Goal: Navigation & Orientation: Find specific page/section

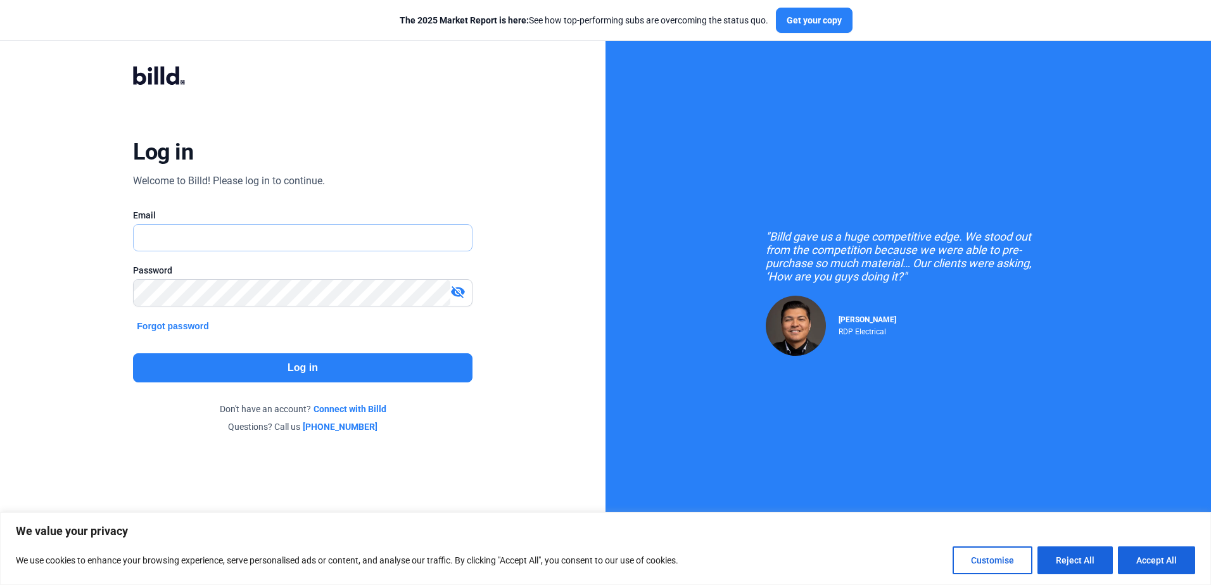
type input "[PERSON_NAME][EMAIL_ADDRESS][DOMAIN_NAME]"
click at [369, 360] on button "Log in" at bounding box center [302, 367] width 339 height 29
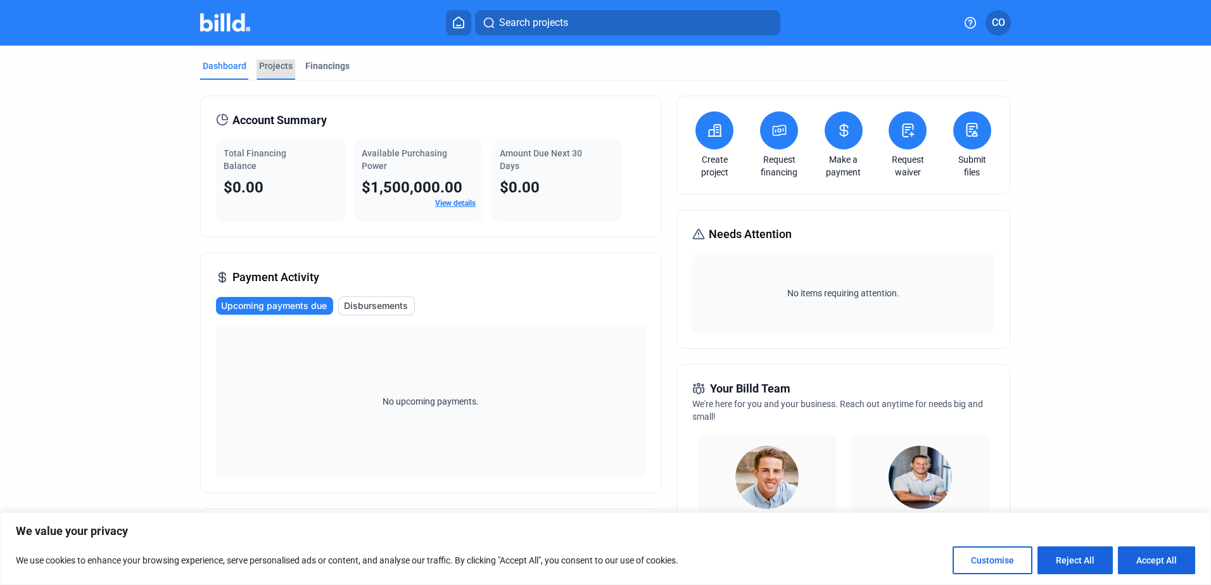
click at [266, 62] on div "Projects" at bounding box center [276, 66] width 34 height 13
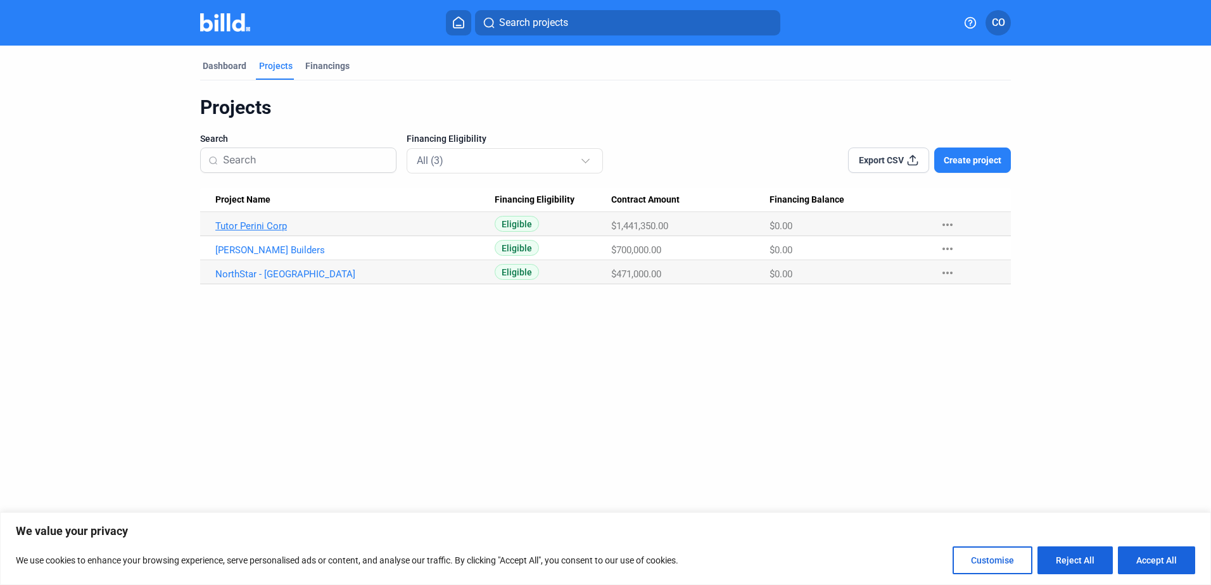
click at [265, 224] on link "Tutor Perini Corp" at bounding box center [354, 225] width 279 height 11
